Goal: Check status: Check status

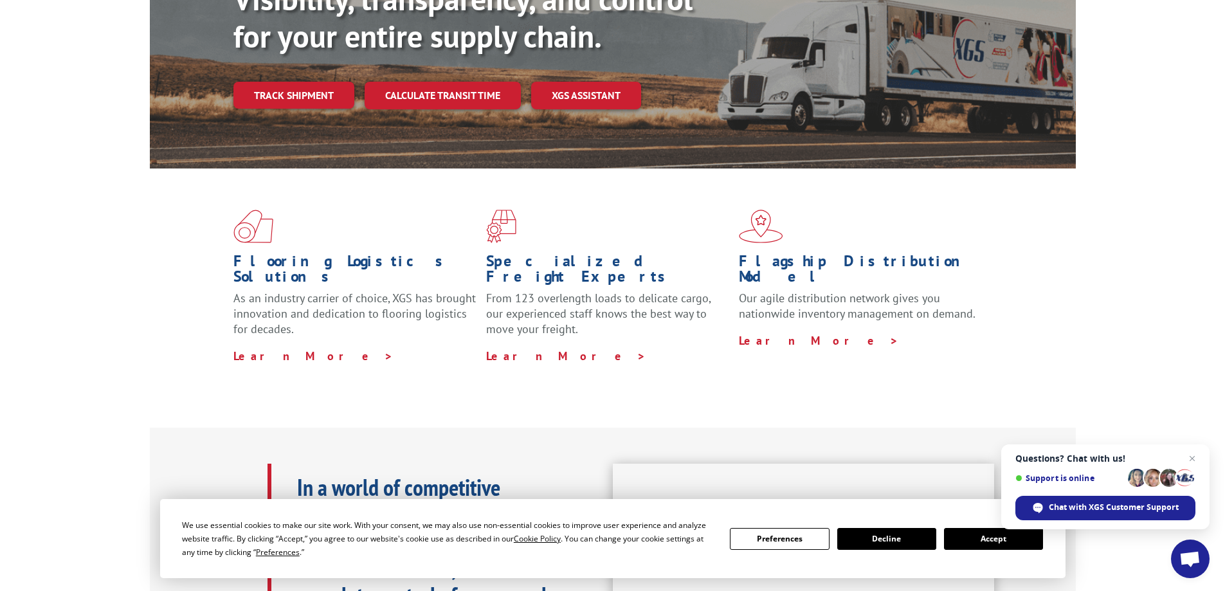
scroll to position [129, 0]
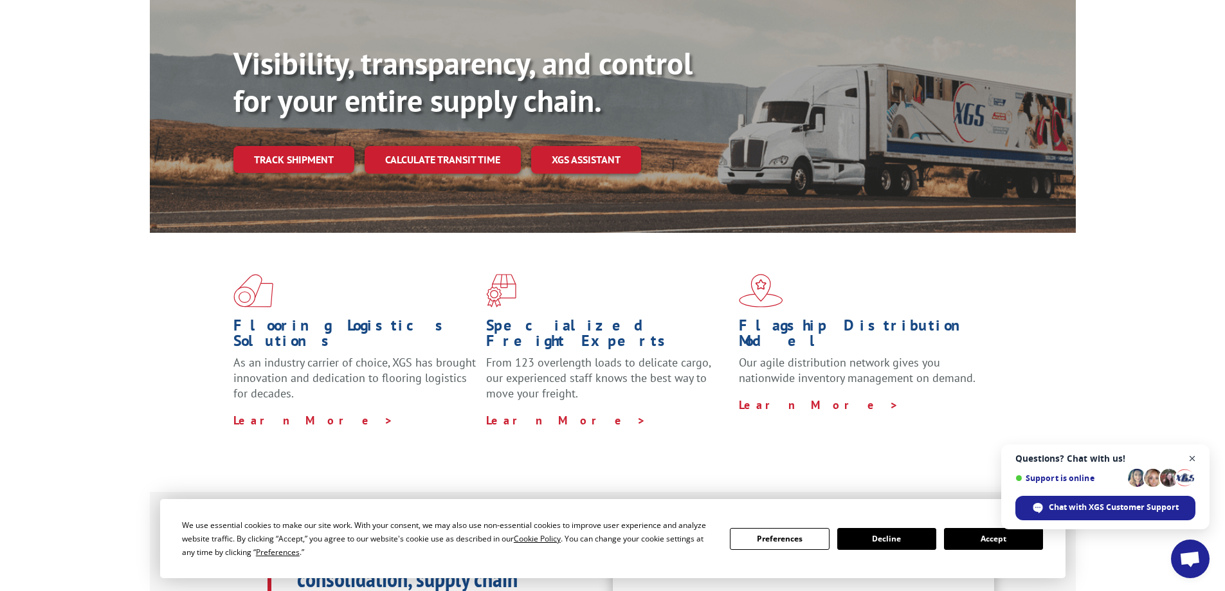
click at [1191, 455] on span "Open chat" at bounding box center [1193, 459] width 16 height 16
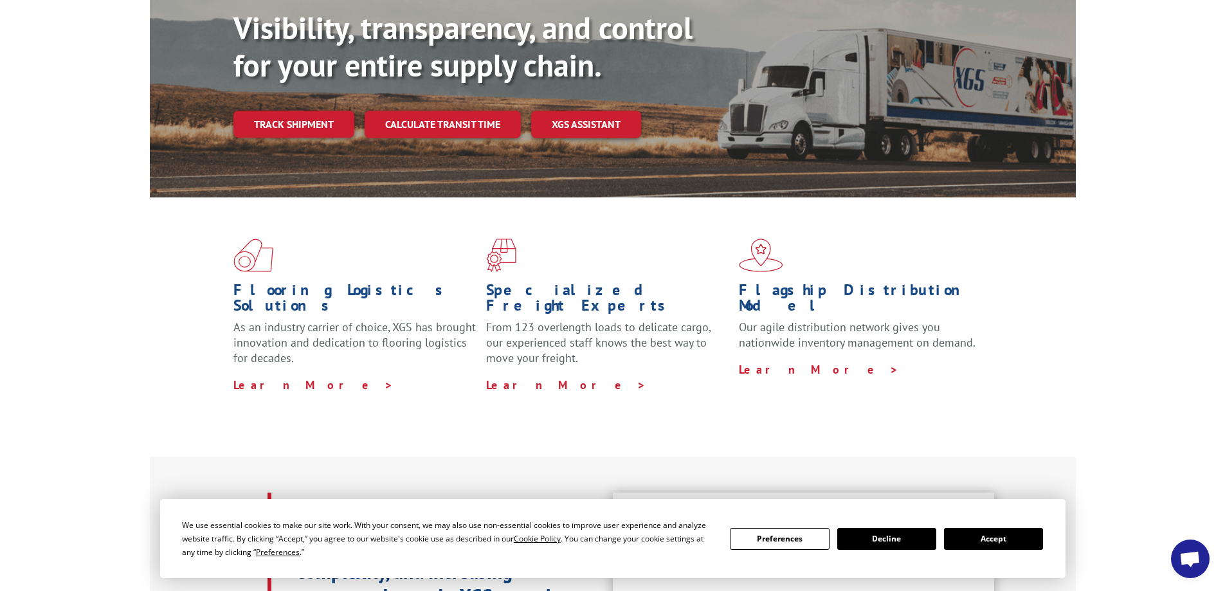
scroll to position [193, 0]
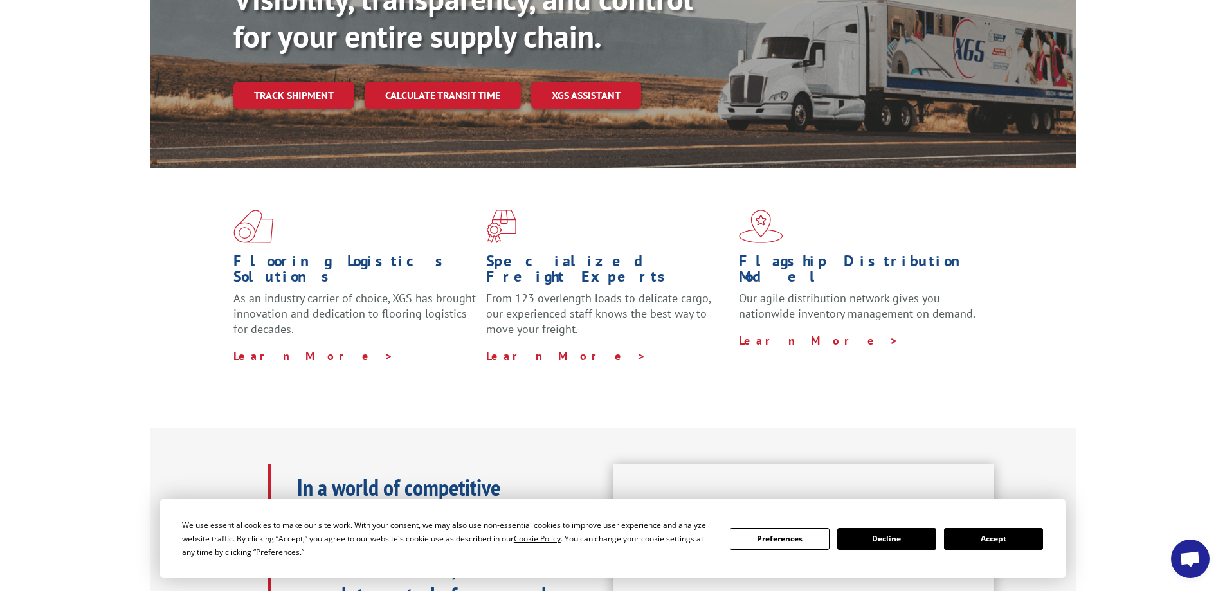
click at [1016, 544] on button "Accept" at bounding box center [993, 539] width 99 height 22
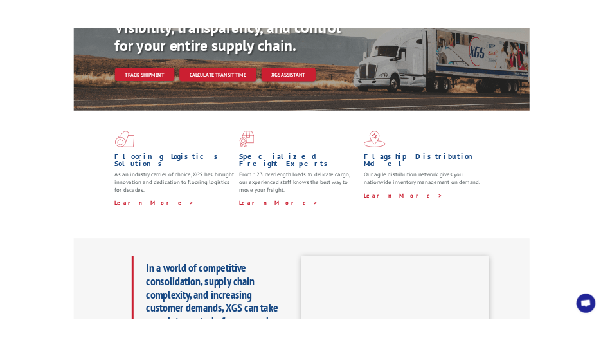
scroll to position [0, 0]
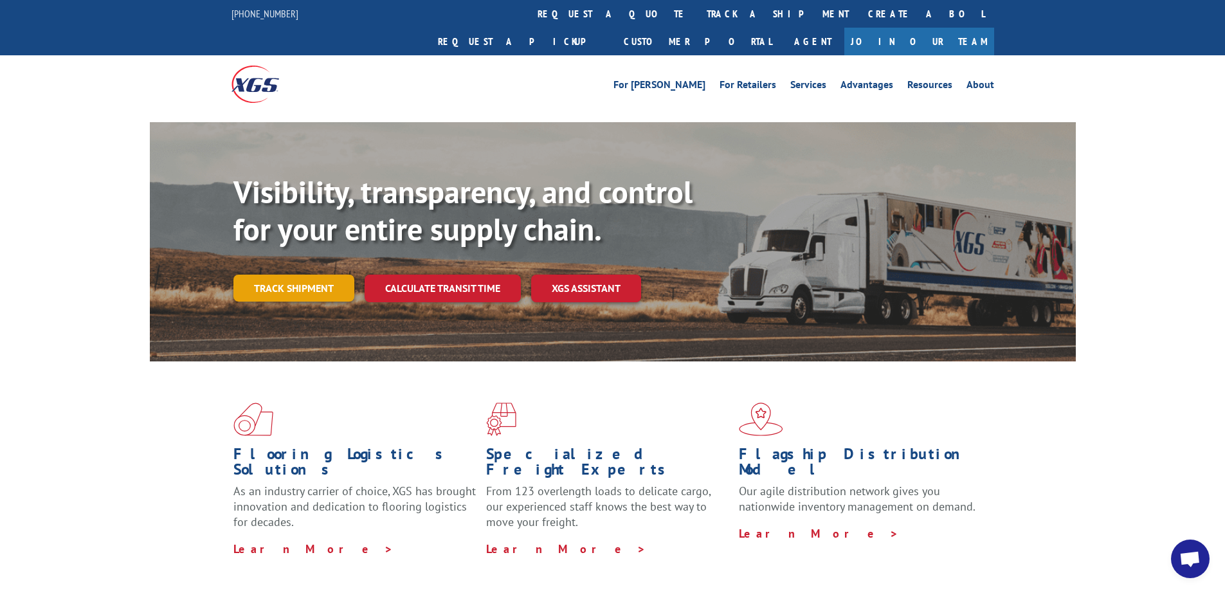
click at [269, 275] on link "Track shipment" at bounding box center [293, 288] width 121 height 27
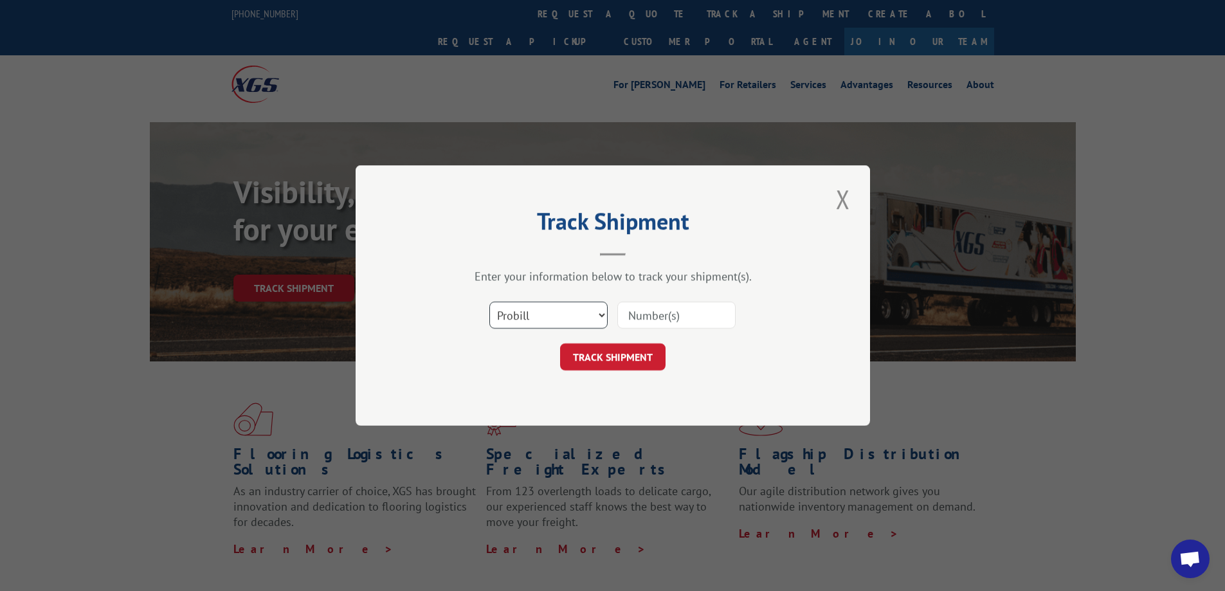
drag, startPoint x: 499, startPoint y: 317, endPoint x: 497, endPoint y: 324, distance: 7.3
drag, startPoint x: 497, startPoint y: 324, endPoint x: 513, endPoint y: 327, distance: 15.7
click at [513, 327] on select "Select category... Probill BOL PO" at bounding box center [549, 315] width 118 height 27
select select "bol"
click at [490, 302] on select "Select category... Probill BOL PO" at bounding box center [549, 315] width 118 height 27
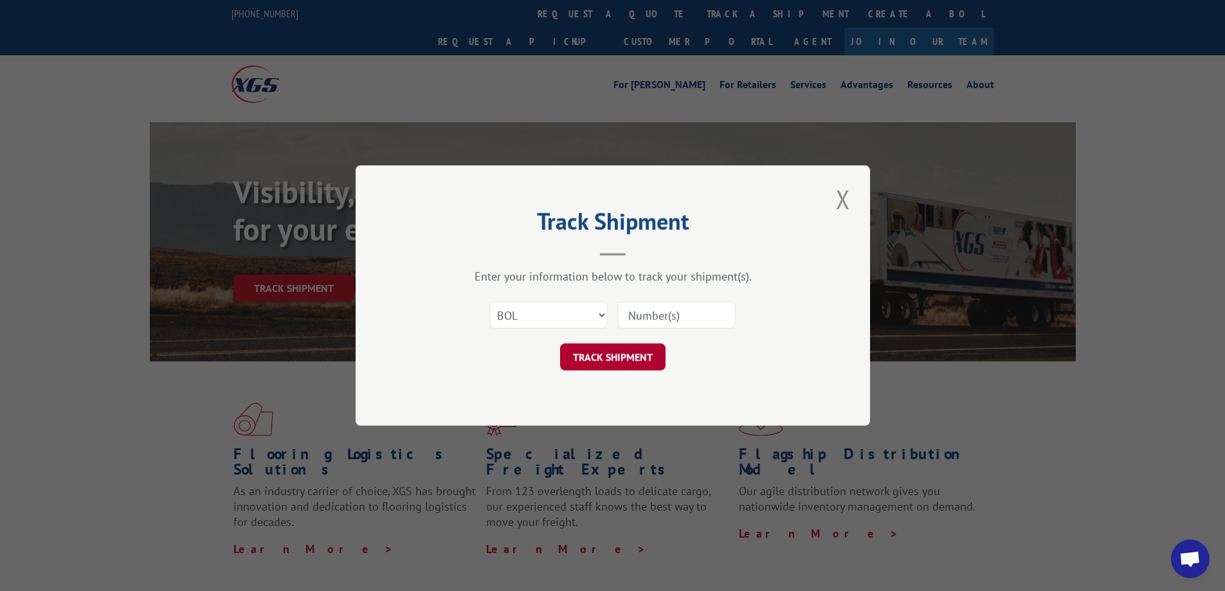
click at [596, 352] on button "TRACK SHIPMENT" at bounding box center [612, 356] width 105 height 27
paste input "14557617"
type input "14557617"
click at [600, 363] on button "TRACK SHIPMENT" at bounding box center [612, 356] width 105 height 27
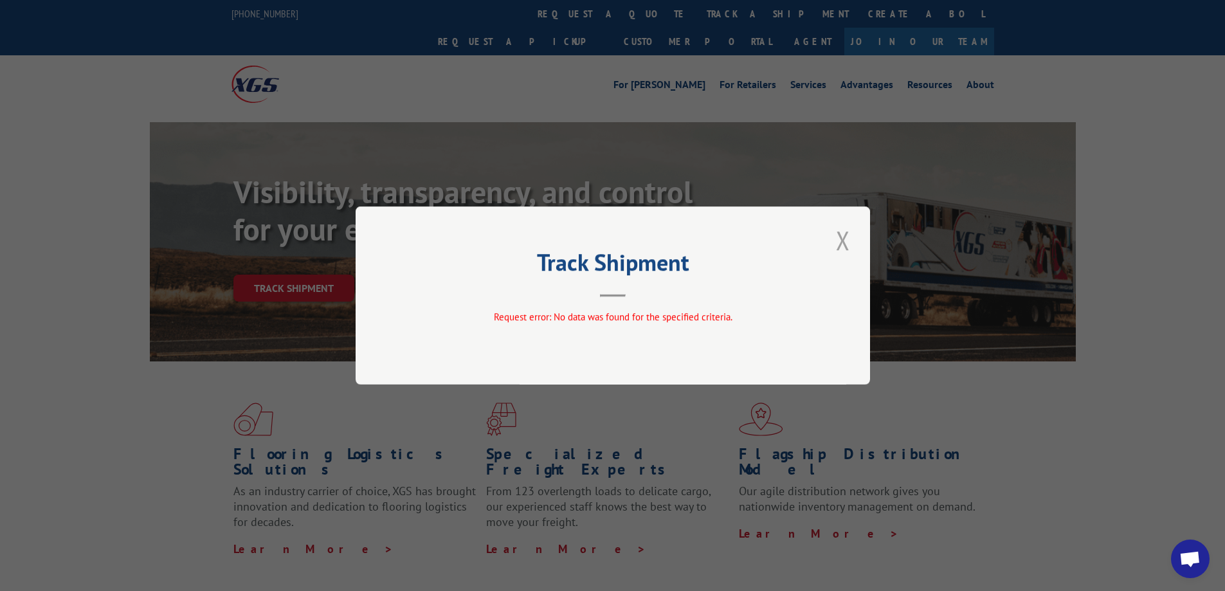
click at [843, 240] on button "Close modal" at bounding box center [843, 240] width 22 height 35
